Goal: Find specific page/section: Find specific page/section

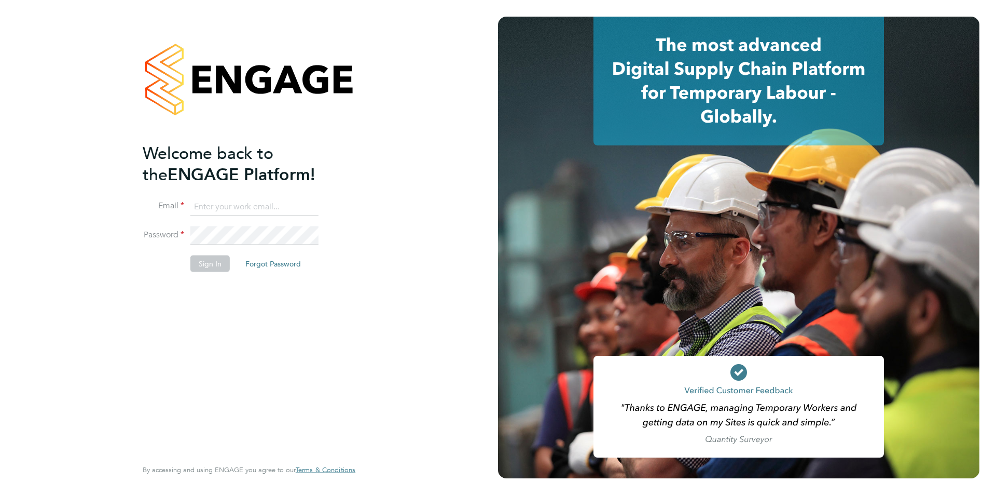
type input "[EMAIL_ADDRESS][PERSON_NAME][DOMAIN_NAME]"
drag, startPoint x: 222, startPoint y: 256, endPoint x: 261, endPoint y: 266, distance: 39.8
click at [222, 256] on button "Sign In" at bounding box center [209, 263] width 39 height 17
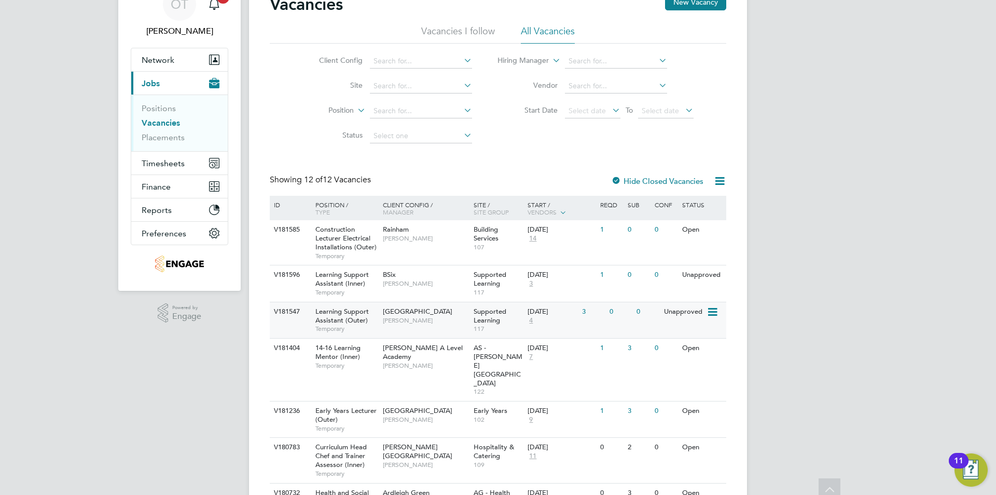
scroll to position [104, 0]
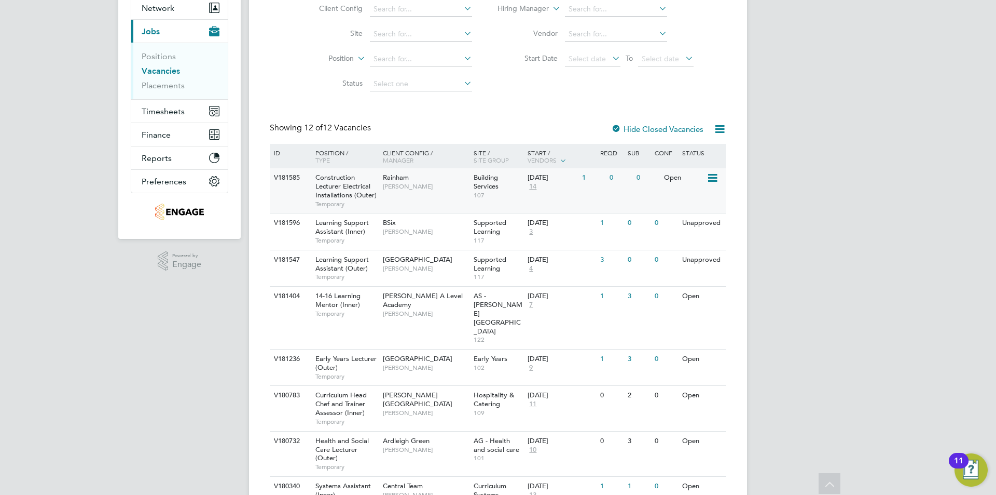
click at [433, 181] on div "Rainham Ian Rist" at bounding box center [425, 181] width 91 height 27
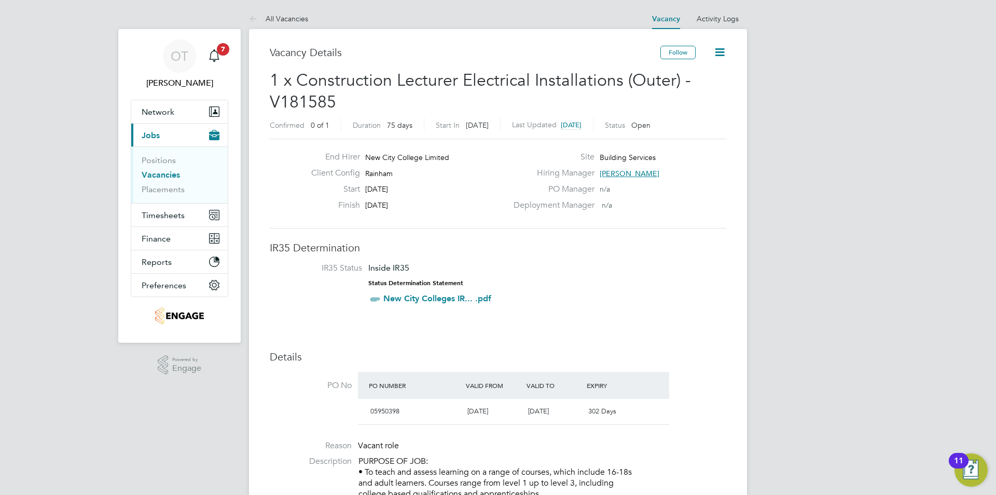
scroll to position [52, 0]
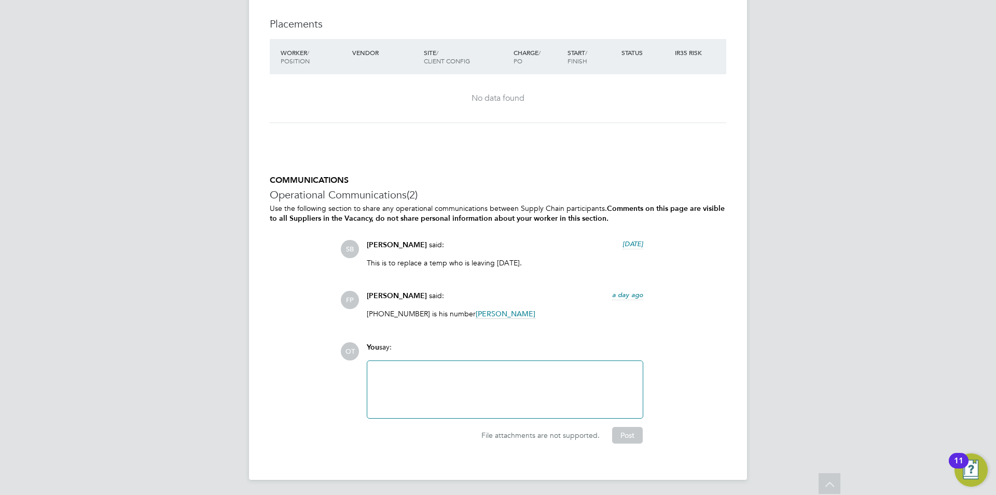
drag, startPoint x: 776, startPoint y: 184, endPoint x: 722, endPoint y: 359, distance: 183.0
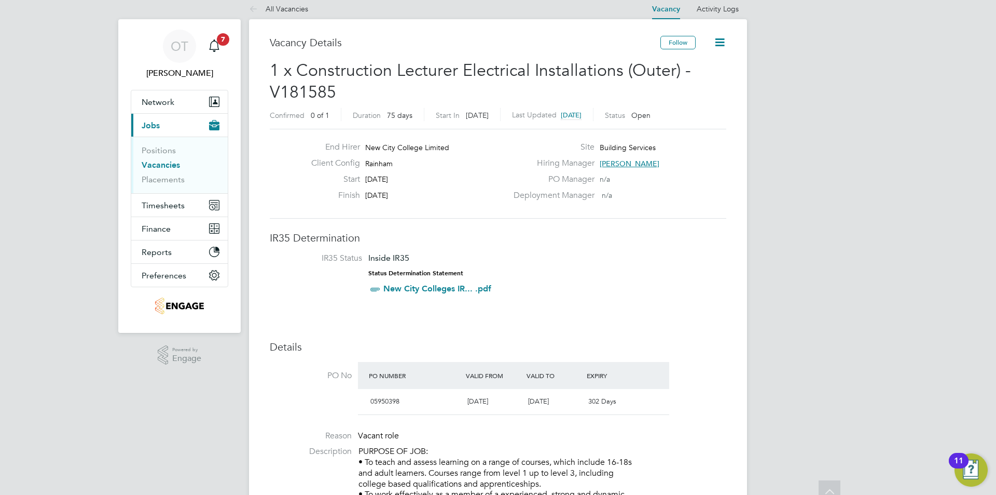
scroll to position [0, 0]
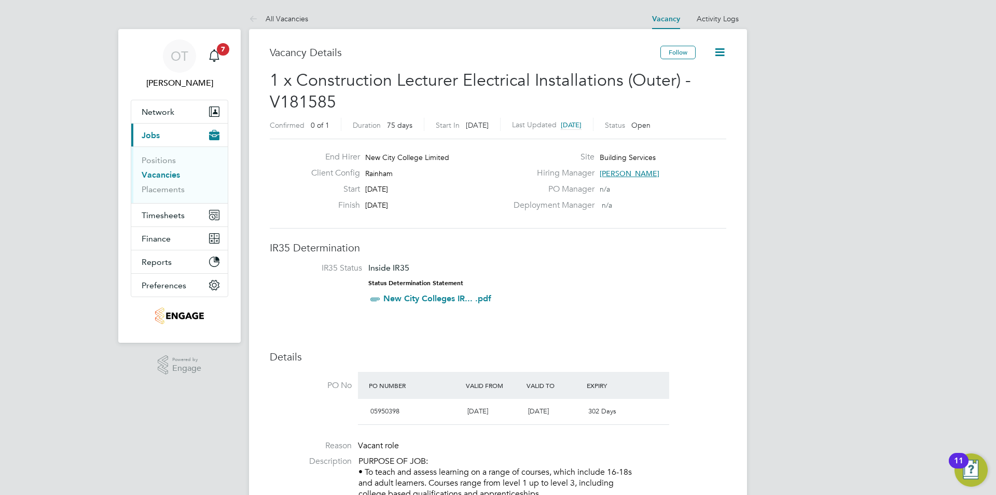
drag, startPoint x: 487, startPoint y: 263, endPoint x: 486, endPoint y: 163, distance: 99.6
